Goal: Task Accomplishment & Management: Manage account settings

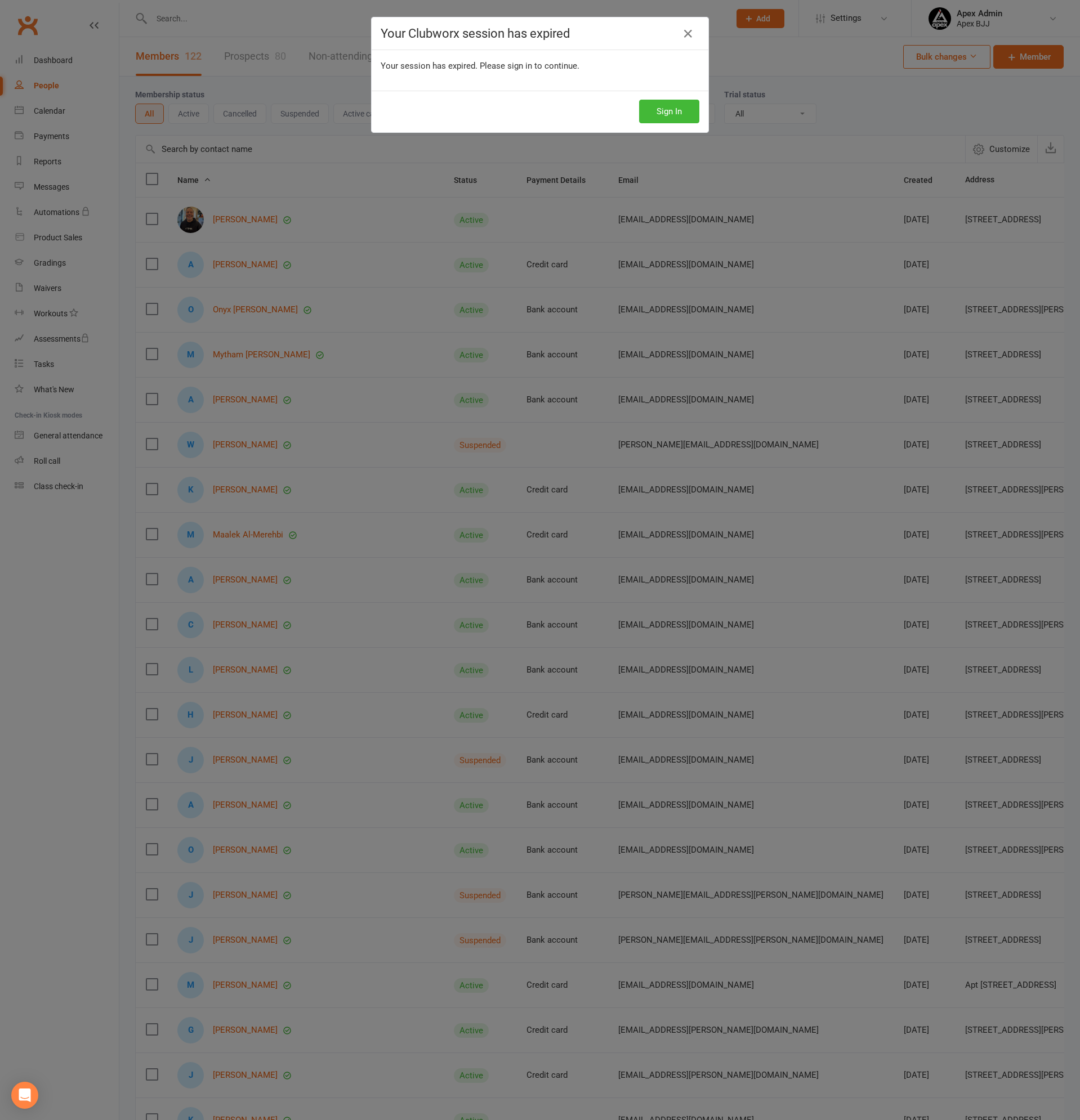
select select "100"
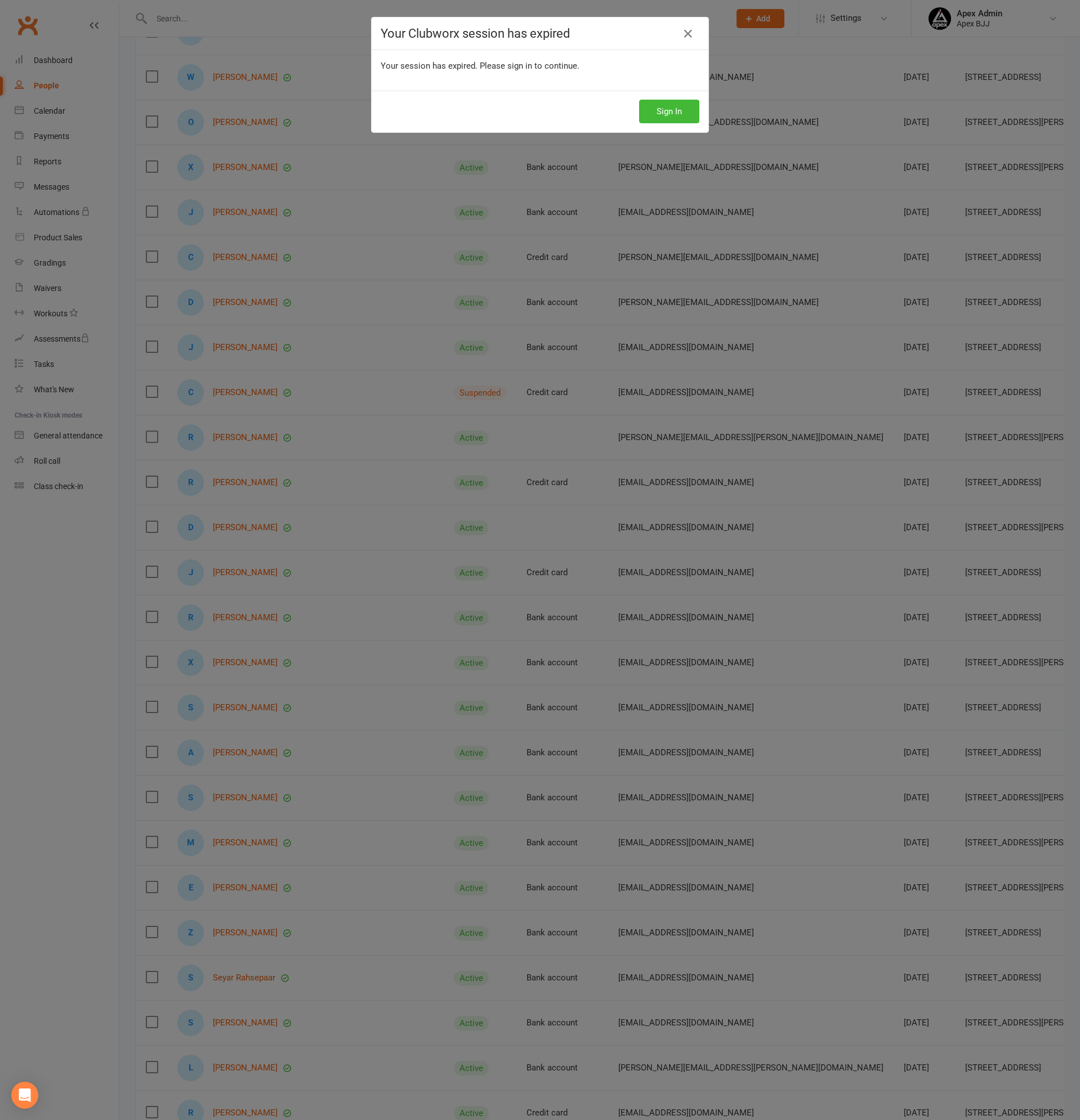
scroll to position [3295, 0]
click at [681, 108] on button "Sign In" at bounding box center [670, 112] width 60 height 24
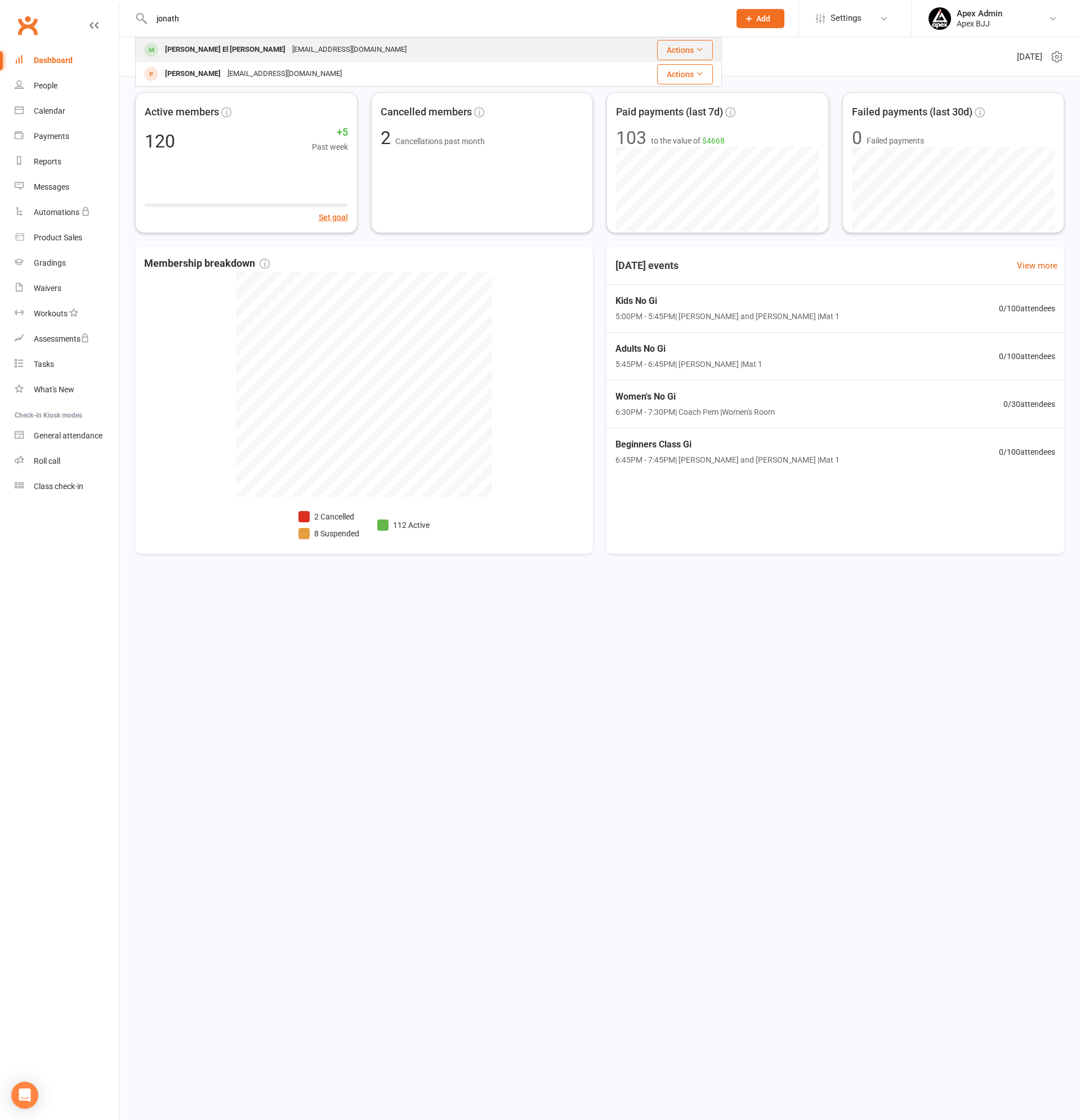
type input "jonath"
click at [218, 52] on div "[PERSON_NAME] El [PERSON_NAME]" at bounding box center [225, 50] width 127 height 17
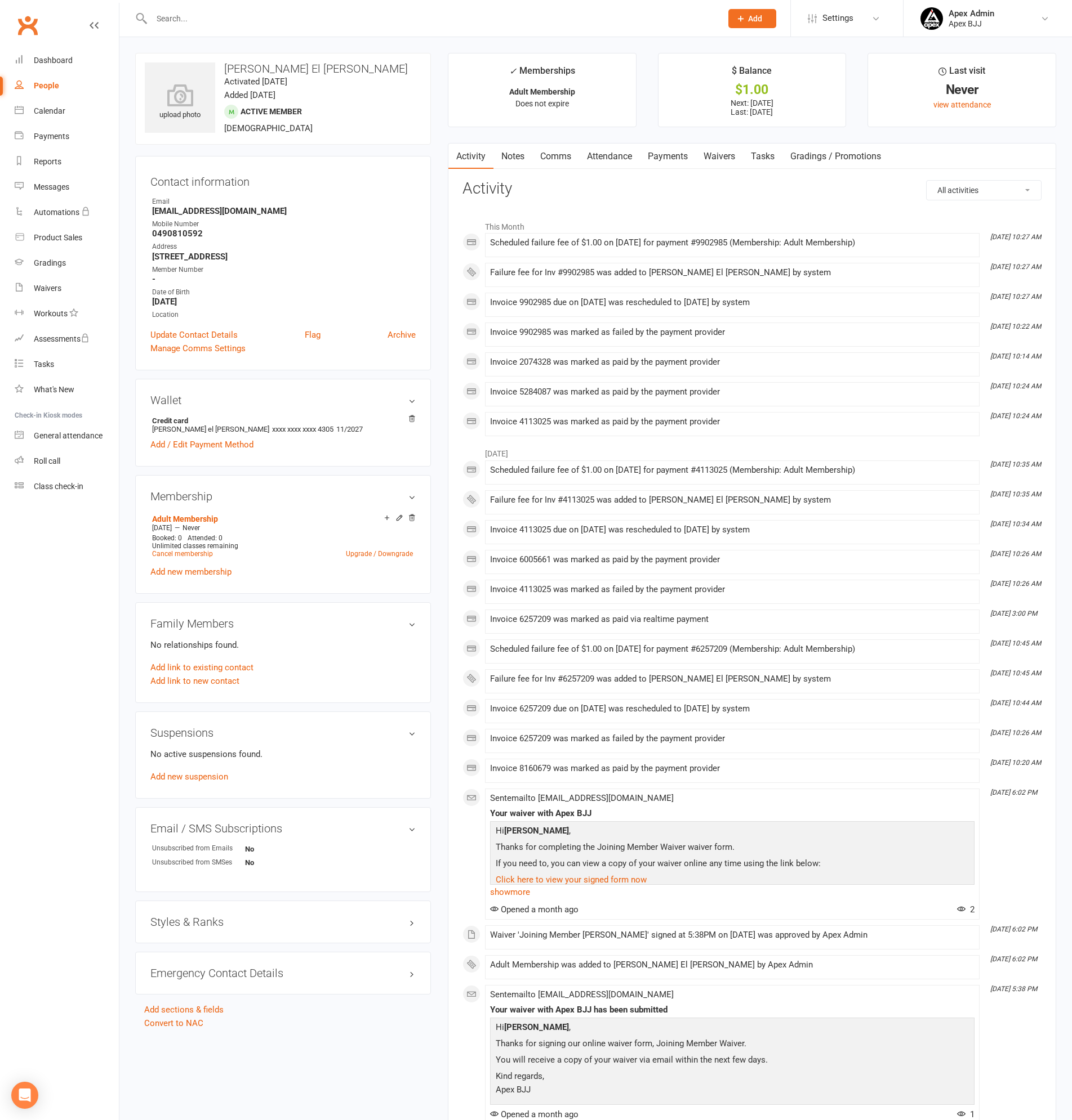
click at [672, 156] on link "Payments" at bounding box center [667, 156] width 56 height 26
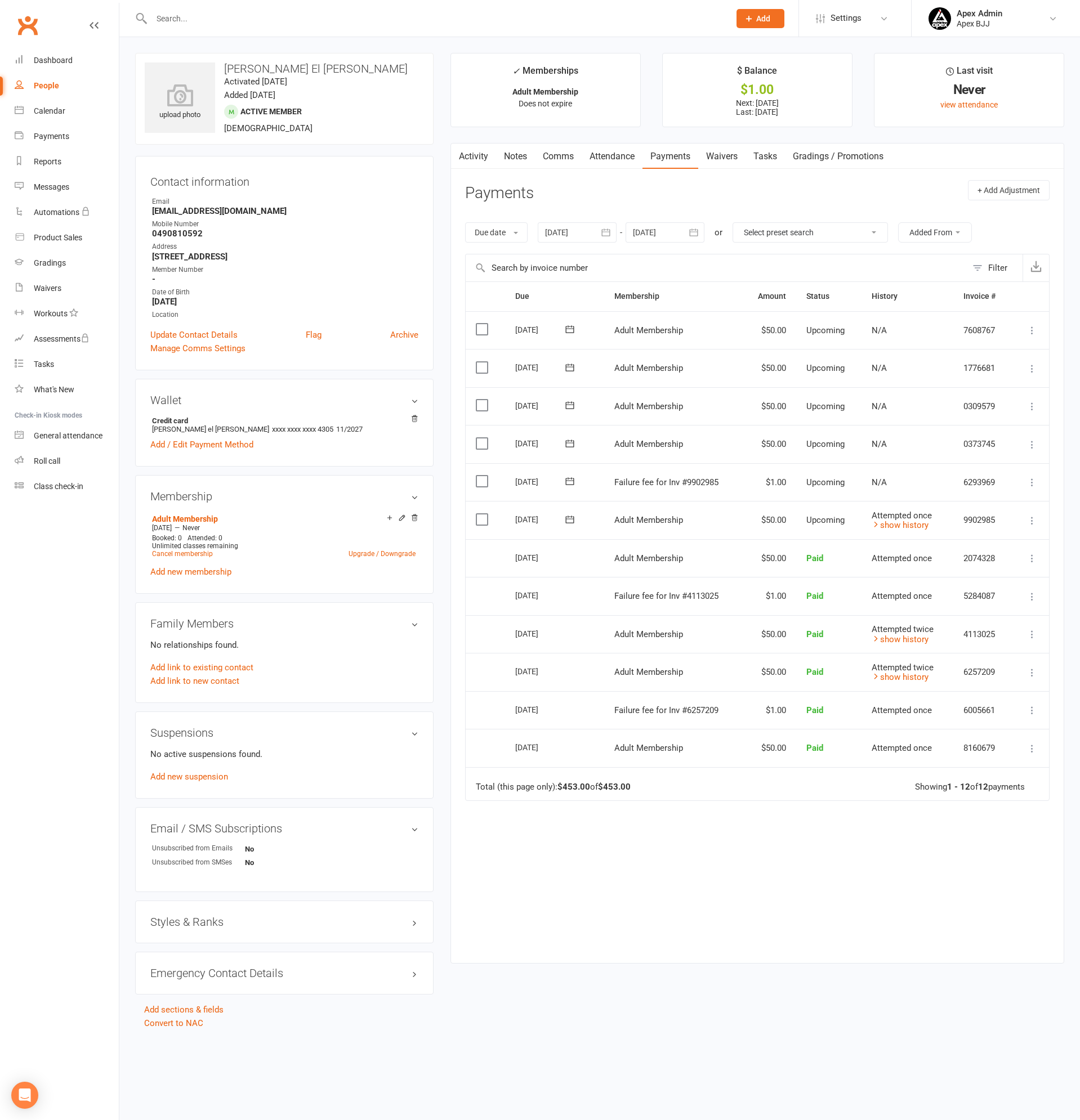
click at [917, 532] on td "Attempted once show history" at bounding box center [907, 520] width 91 height 38
click at [917, 530] on link "show history" at bounding box center [901, 525] width 57 height 10
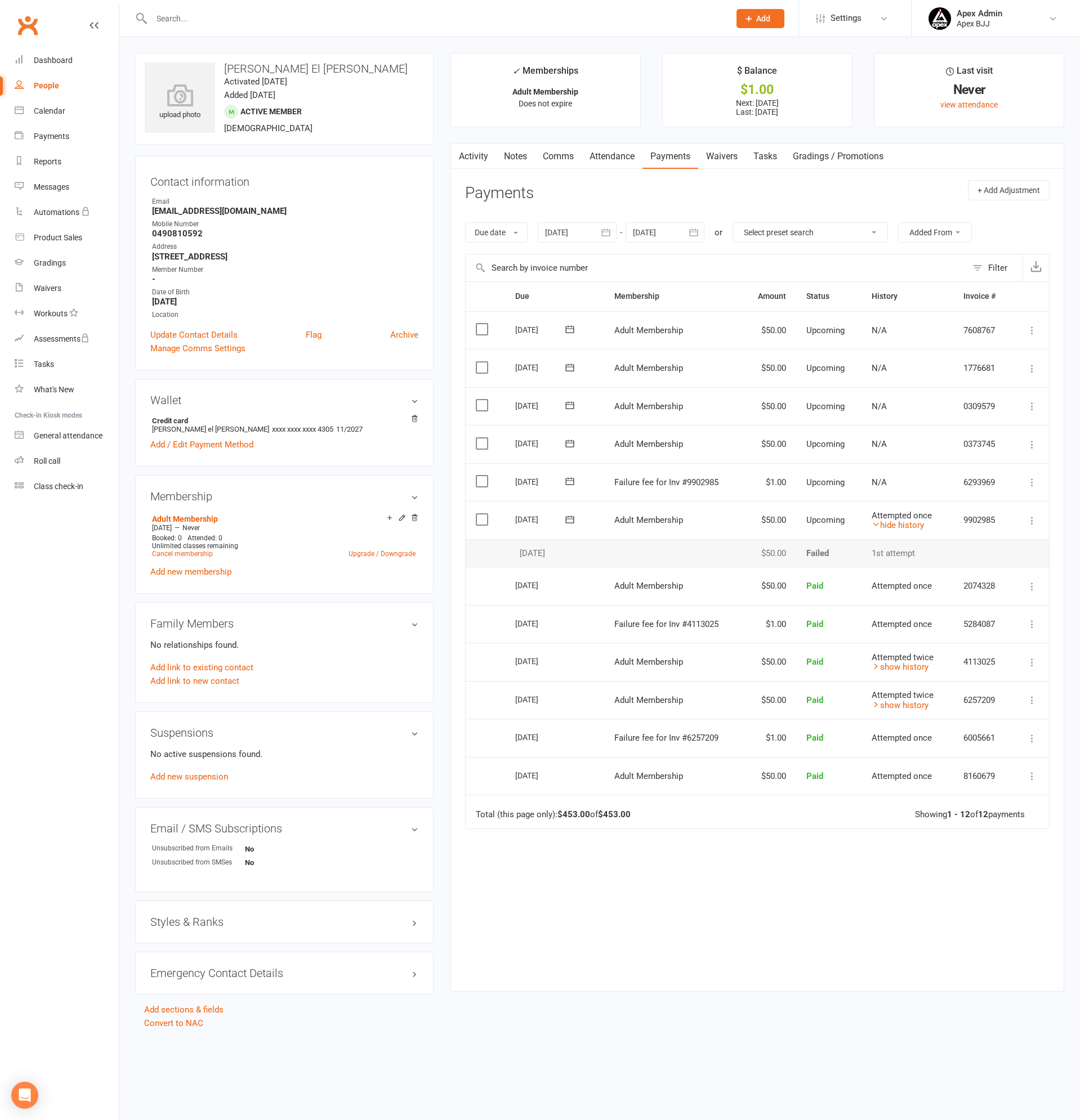
click at [57, 89] on div "People" at bounding box center [47, 85] width 25 height 9
select select "100"
